Goal: Browse casually

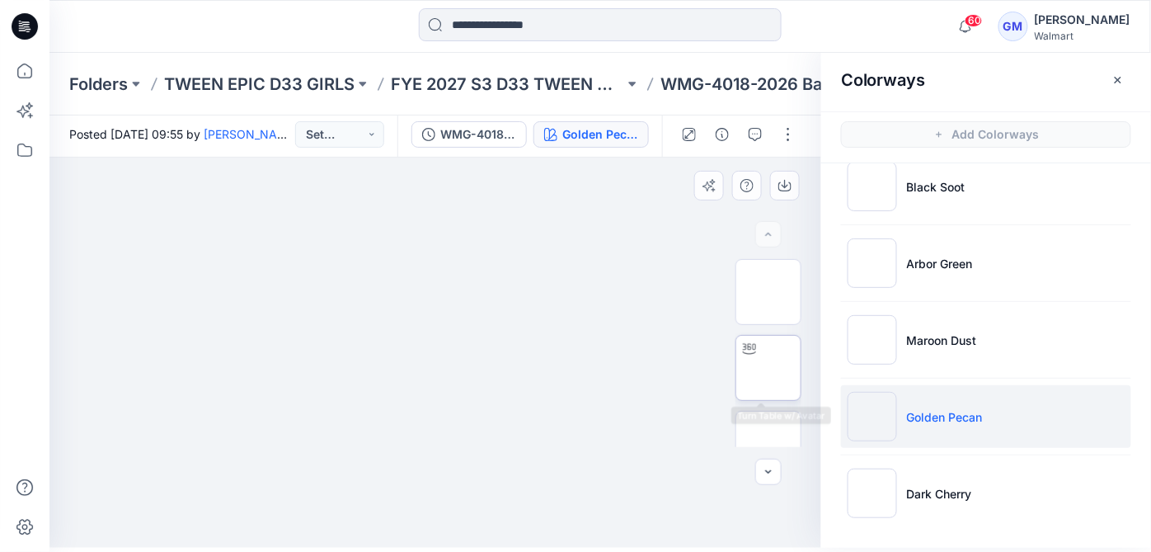
click at [769, 368] on img at bounding box center [769, 368] width 0 height 0
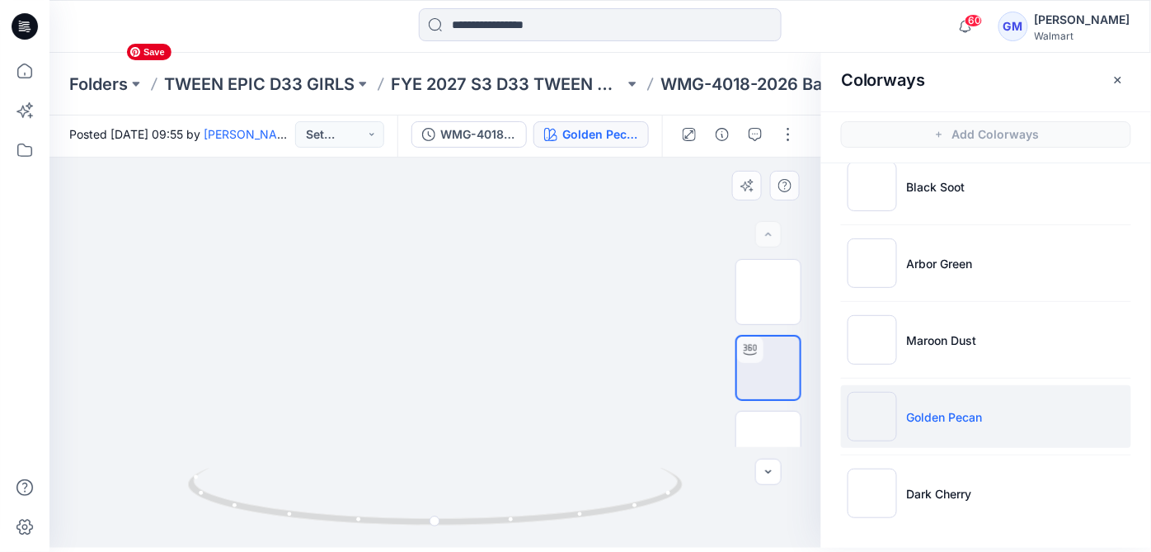
drag, startPoint x: 435, startPoint y: 416, endPoint x: 427, endPoint y: 251, distance: 165.1
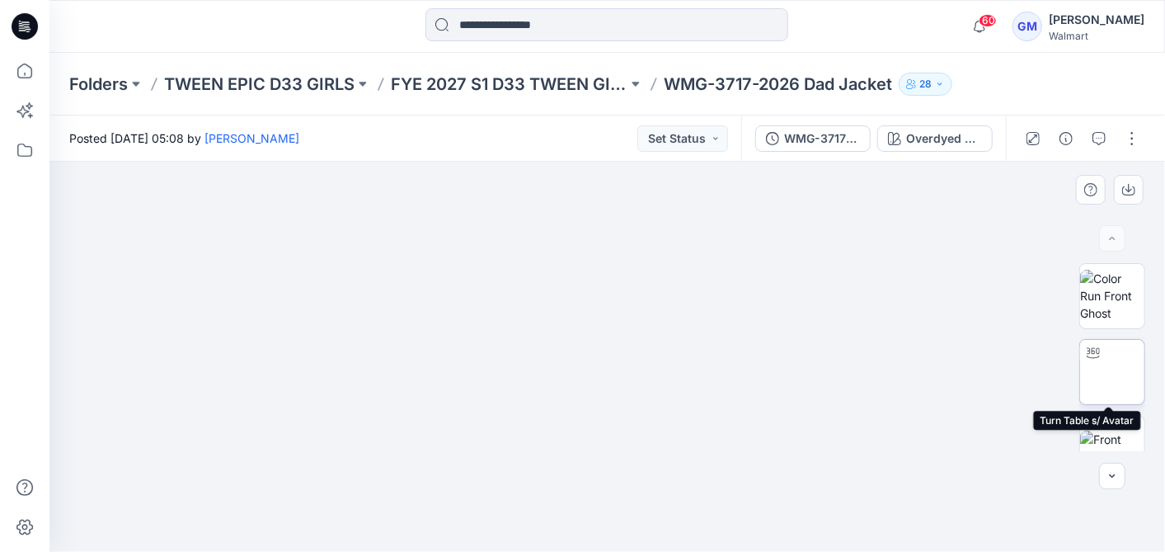
click at [1112, 372] on img at bounding box center [1112, 372] width 0 height 0
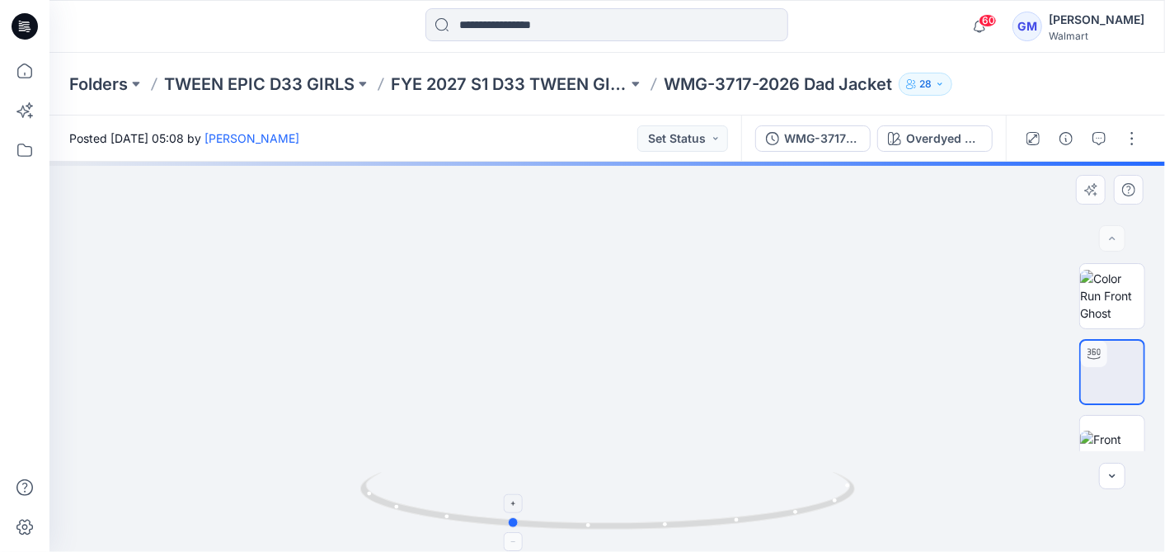
drag, startPoint x: 603, startPoint y: 529, endPoint x: 506, endPoint y: 520, distance: 97.7
click at [506, 520] on icon at bounding box center [609, 503] width 499 height 62
click at [1126, 290] on img at bounding box center [1112, 296] width 64 height 52
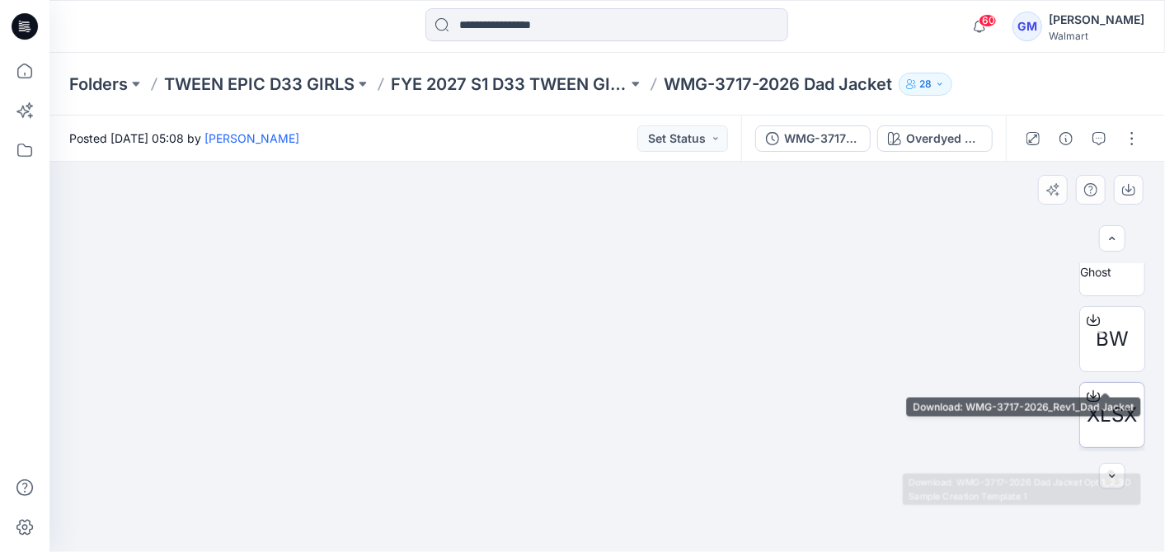
scroll to position [241, 0]
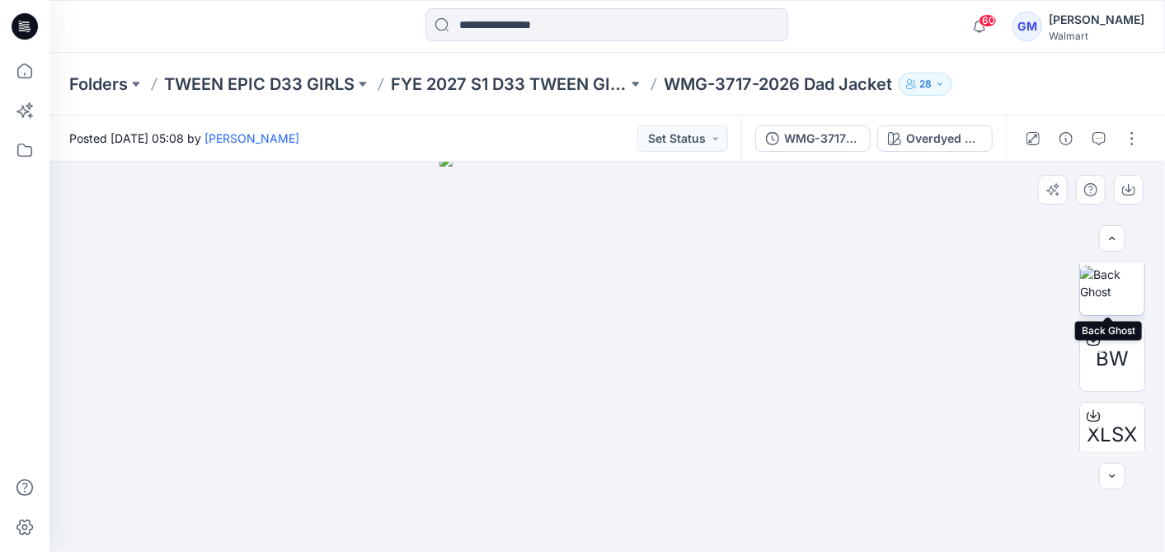
click at [1122, 297] on img at bounding box center [1112, 283] width 64 height 35
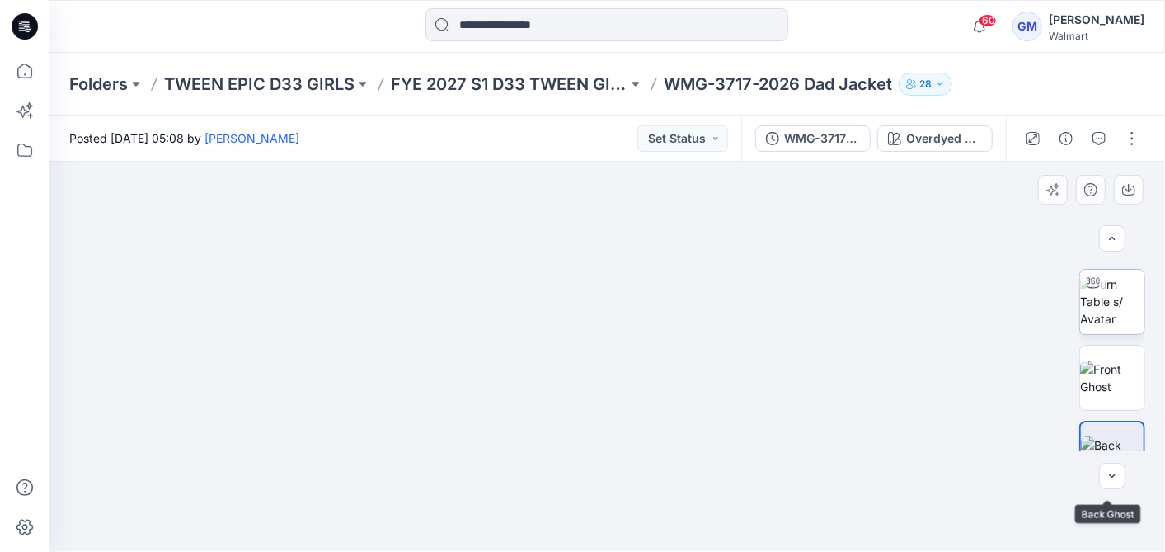
scroll to position [58, 0]
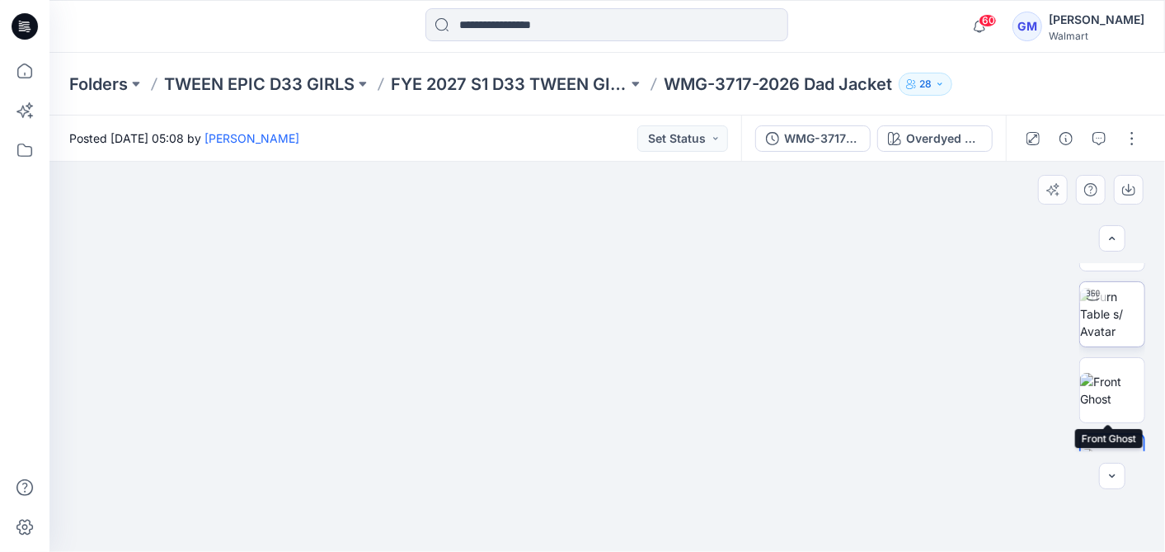
click at [1112, 332] on img at bounding box center [1112, 314] width 64 height 52
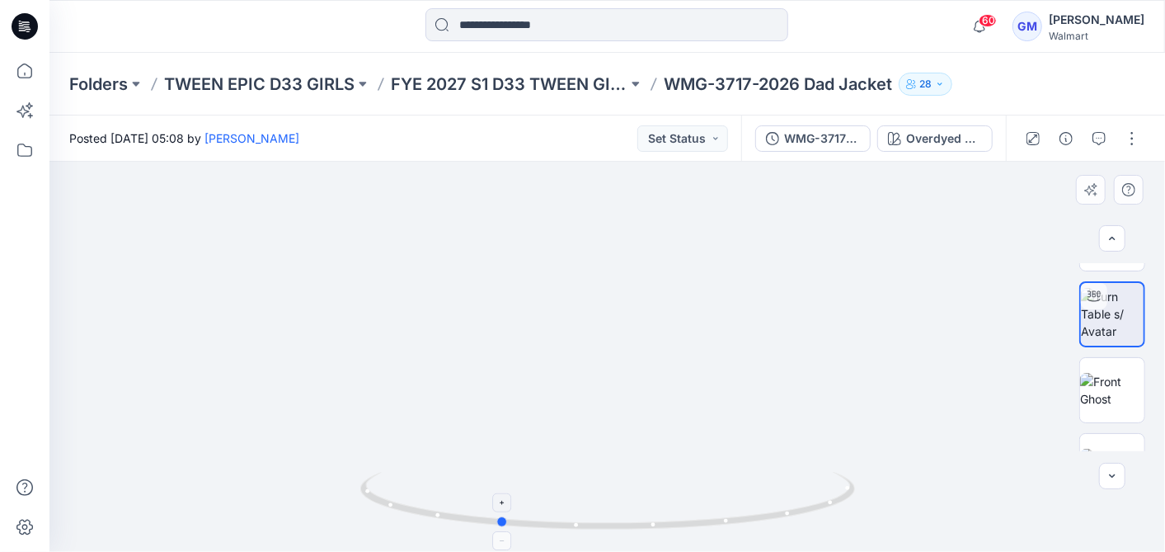
drag, startPoint x: 623, startPoint y: 529, endPoint x: 514, endPoint y: 532, distance: 108.9
click at [514, 532] on icon at bounding box center [609, 503] width 499 height 62
drag, startPoint x: 534, startPoint y: 521, endPoint x: 620, endPoint y: 514, distance: 86.9
click at [608, 518] on icon at bounding box center [609, 503] width 499 height 62
click at [1112, 401] on img at bounding box center [1112, 390] width 64 height 35
